Goal: Task Accomplishment & Management: Use online tool/utility

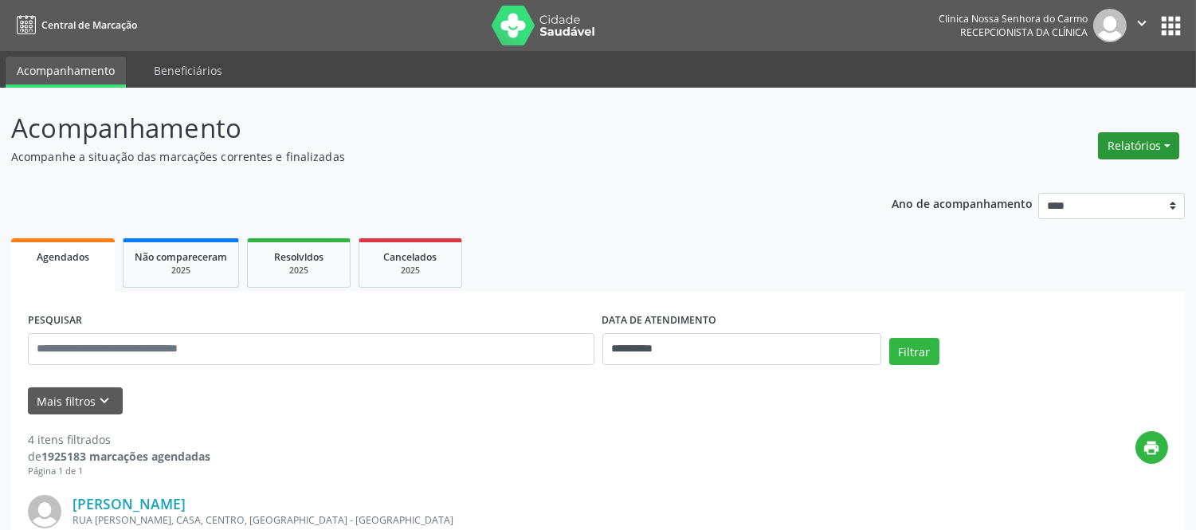
click at [1154, 141] on button "Relatórios" at bounding box center [1138, 145] width 81 height 27
click at [1089, 179] on link "Agendamentos" at bounding box center [1093, 179] width 171 height 22
select select "*"
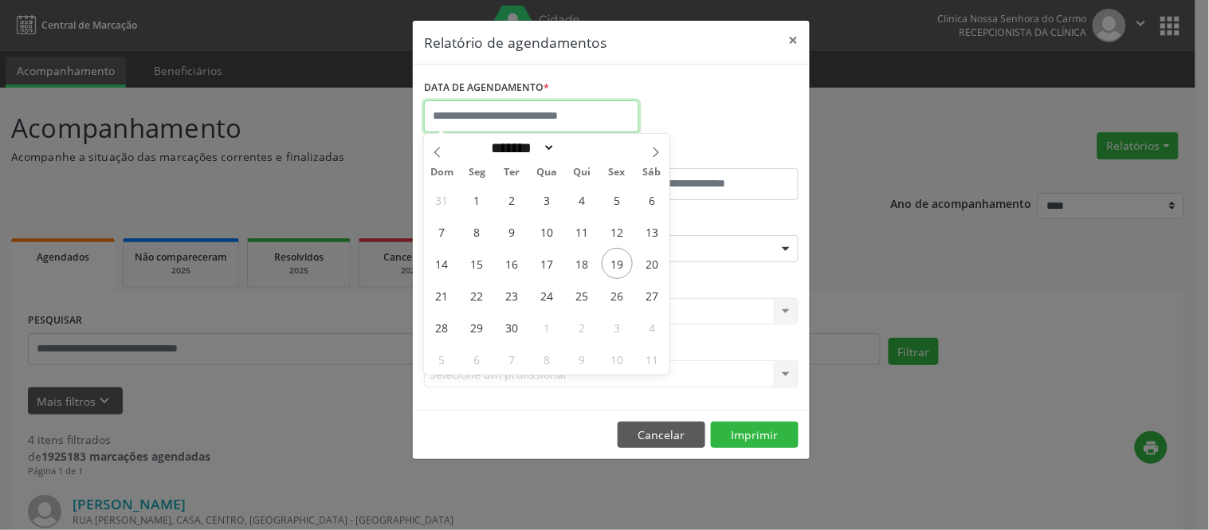
click at [518, 115] on input "text" at bounding box center [531, 116] width 215 height 32
click at [618, 273] on span "19" at bounding box center [617, 263] width 31 height 31
type input "**********"
click at [617, 257] on span "19" at bounding box center [617, 263] width 31 height 31
click at [617, 257] on div "Seleciona uma especialidade" at bounding box center [611, 248] width 375 height 27
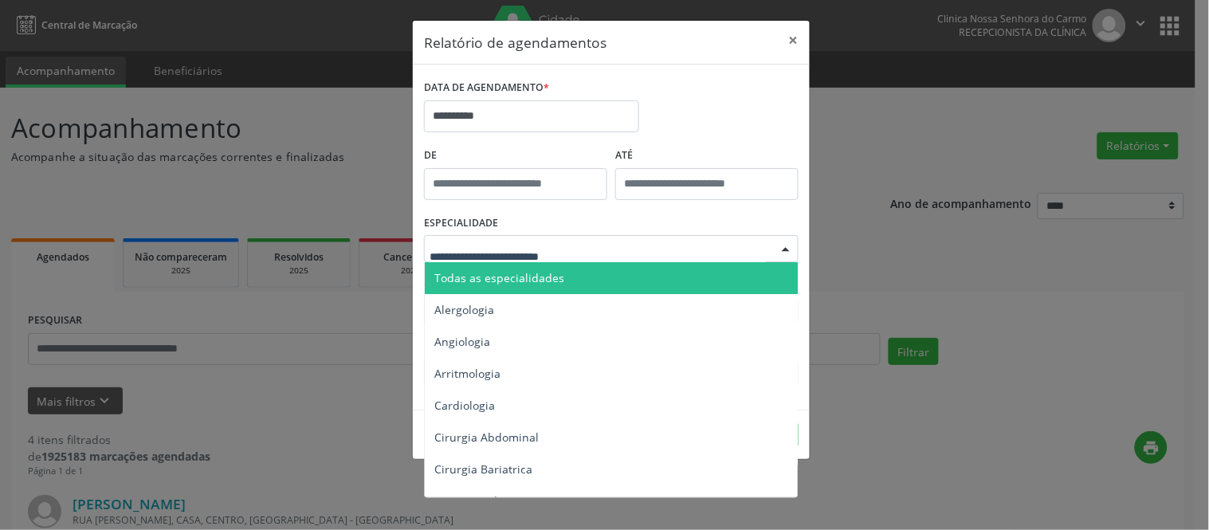
click at [514, 280] on span "Todas as especialidades" at bounding box center [499, 277] width 130 height 15
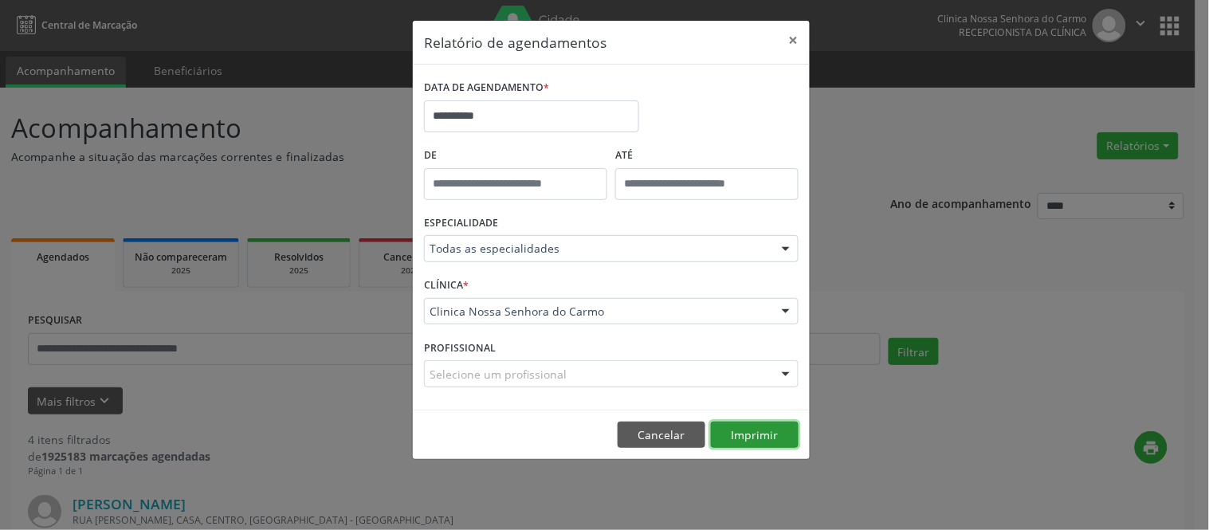
click at [737, 428] on button "Imprimir" at bounding box center [755, 435] width 88 height 27
